Goal: Find specific page/section: Find specific page/section

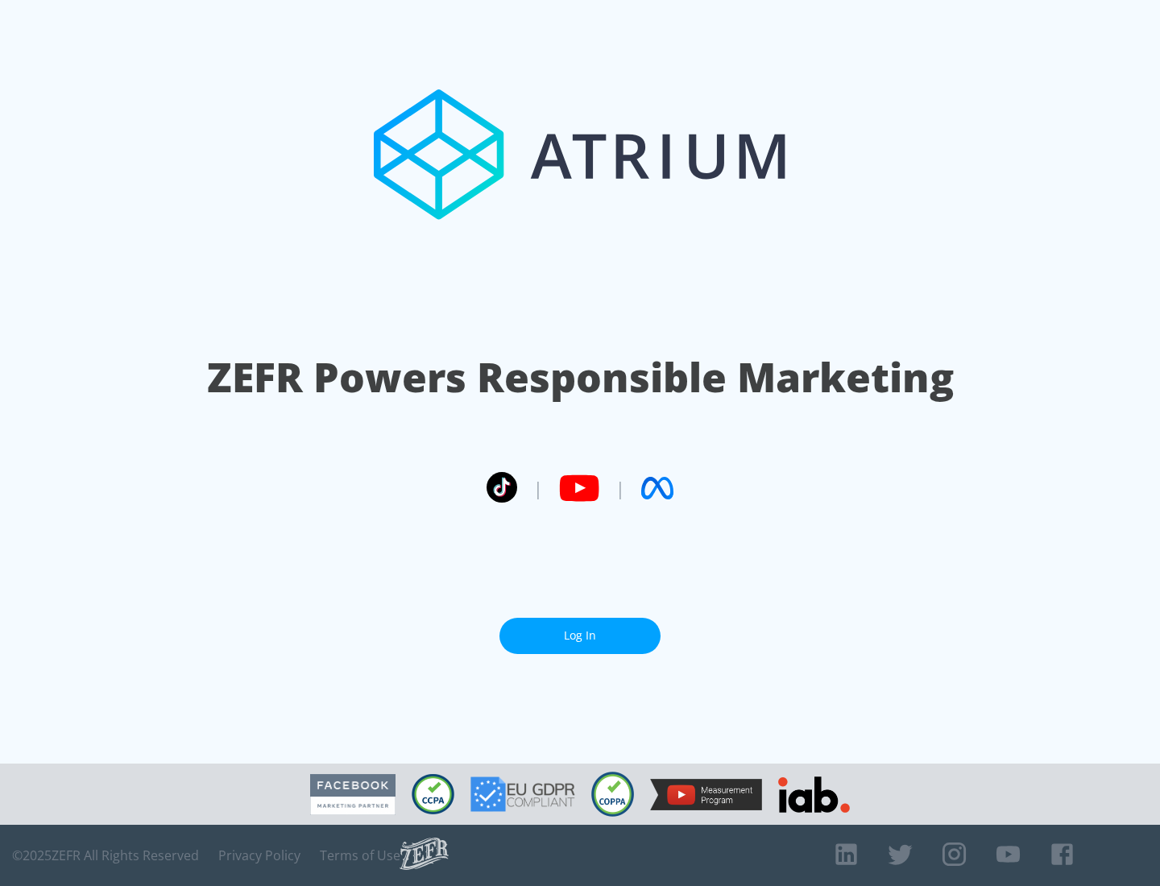
click at [580, 636] on link "Log In" at bounding box center [579, 636] width 161 height 36
